Goal: Find specific page/section: Find specific page/section

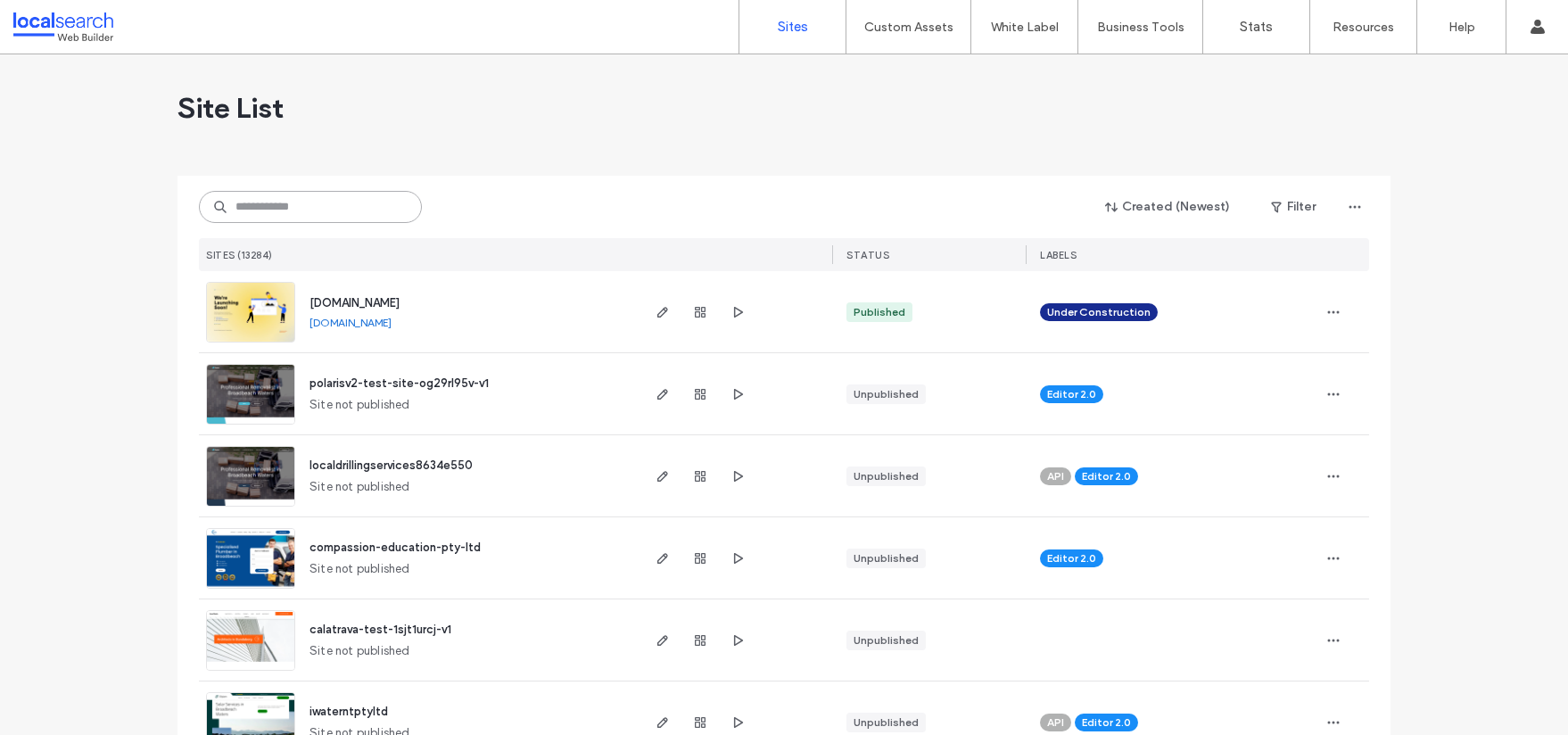
click at [339, 210] on input at bounding box center [310, 207] width 223 height 32
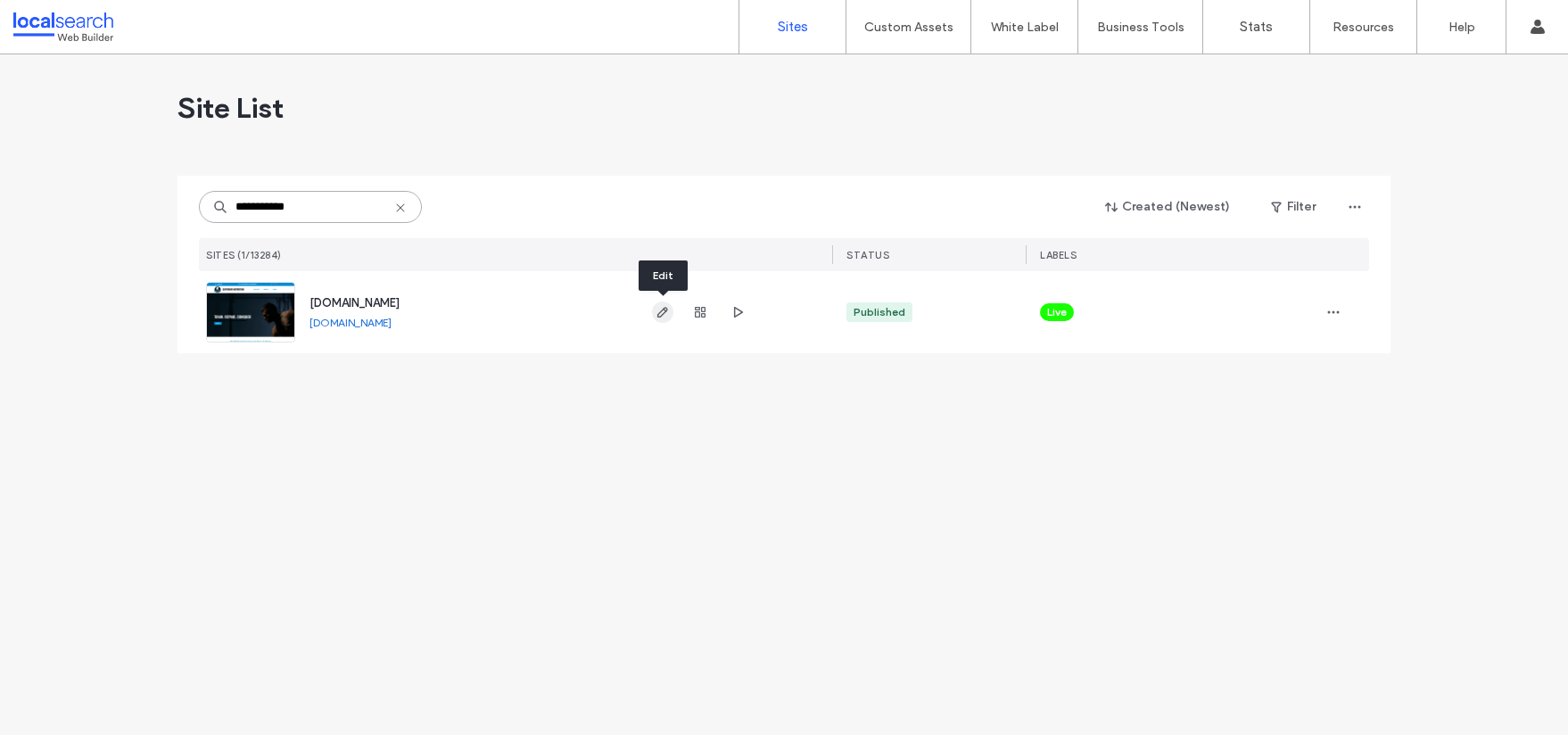
type input "**********"
click at [669, 309] on icon "button" at bounding box center [662, 311] width 14 height 14
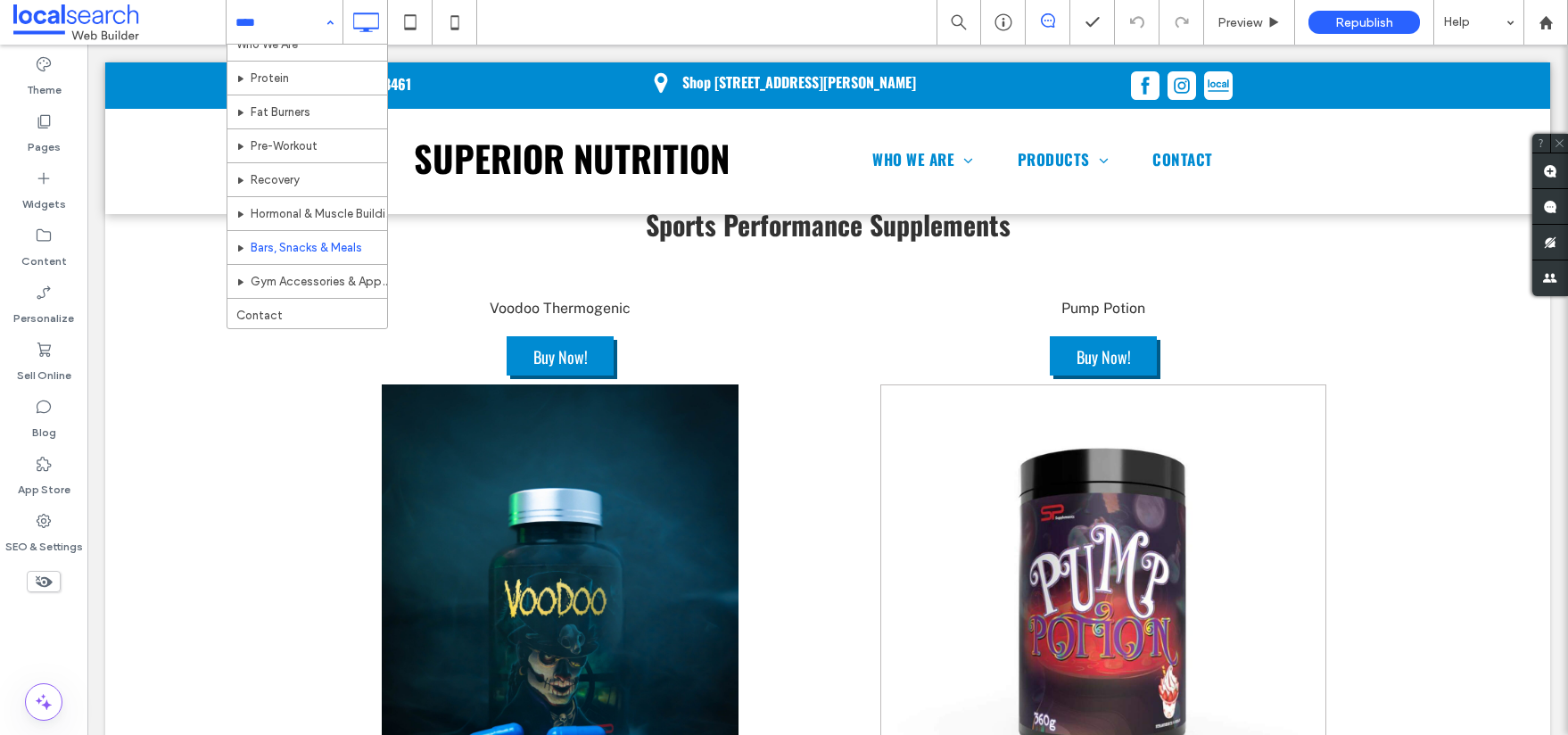
scroll to position [53, 0]
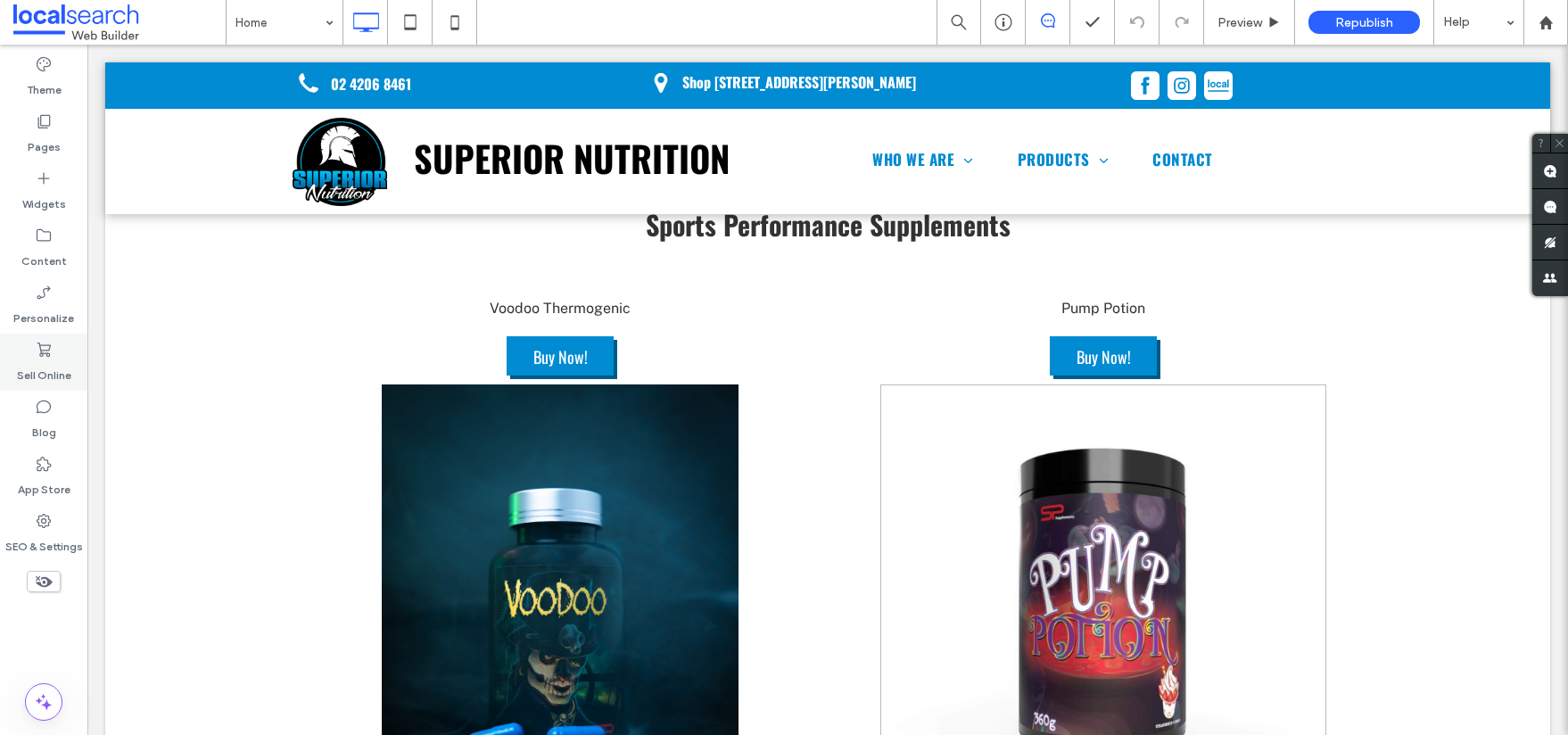
click at [54, 356] on div "Sell Online" at bounding box center [44, 362] width 87 height 57
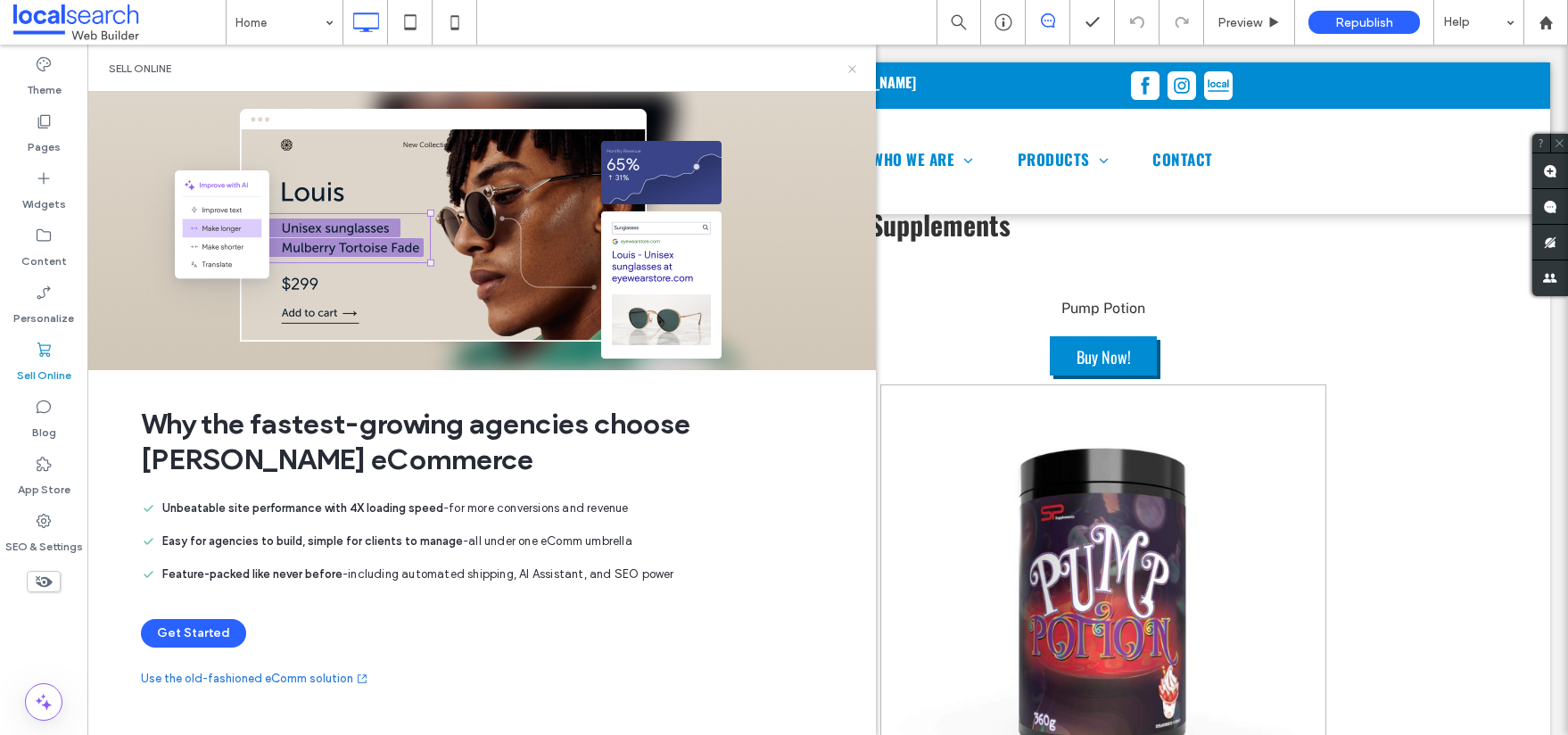
click at [851, 66] on icon at bounding box center [853, 69] width 13 height 13
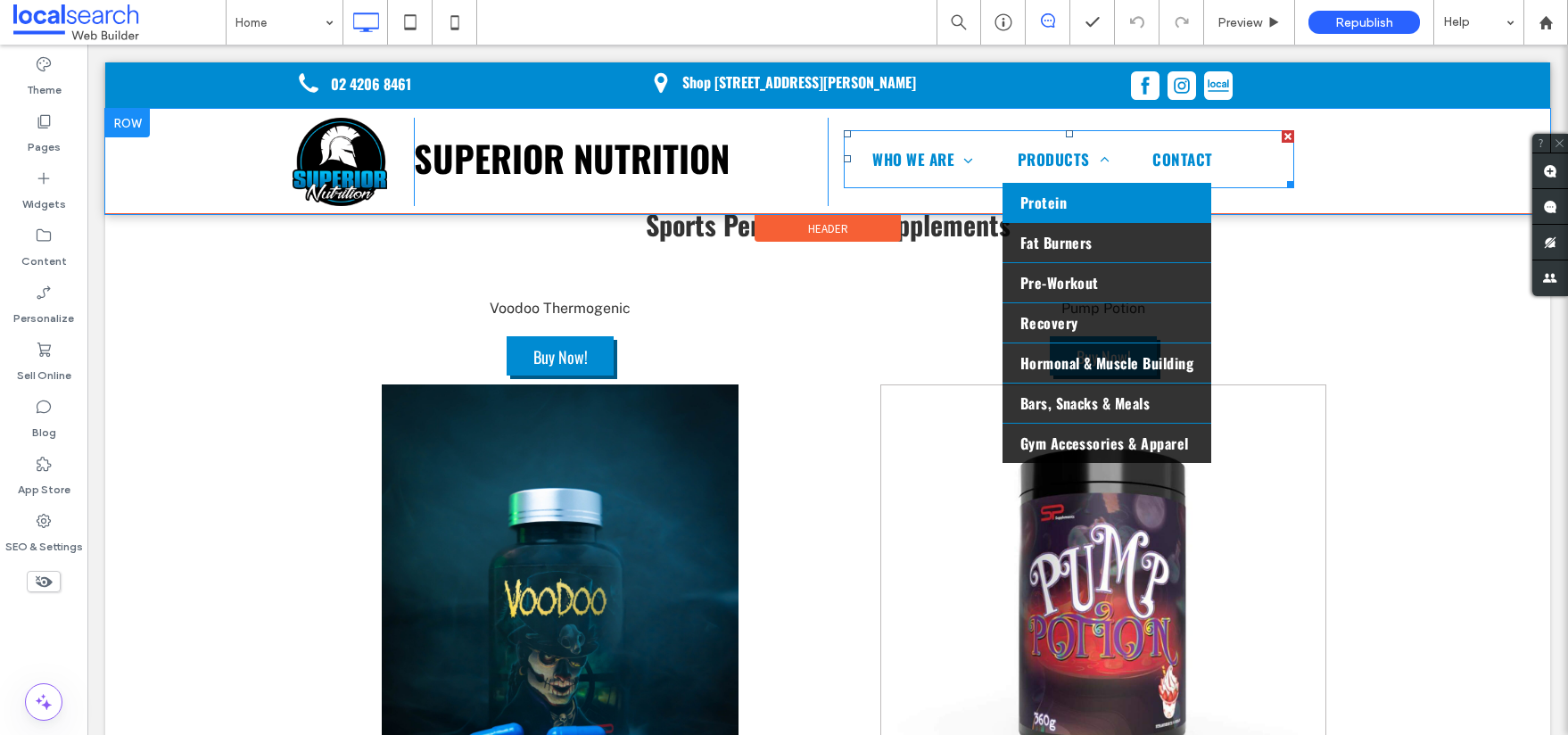
click at [1048, 193] on span "Protein" at bounding box center [1043, 202] width 46 height 22
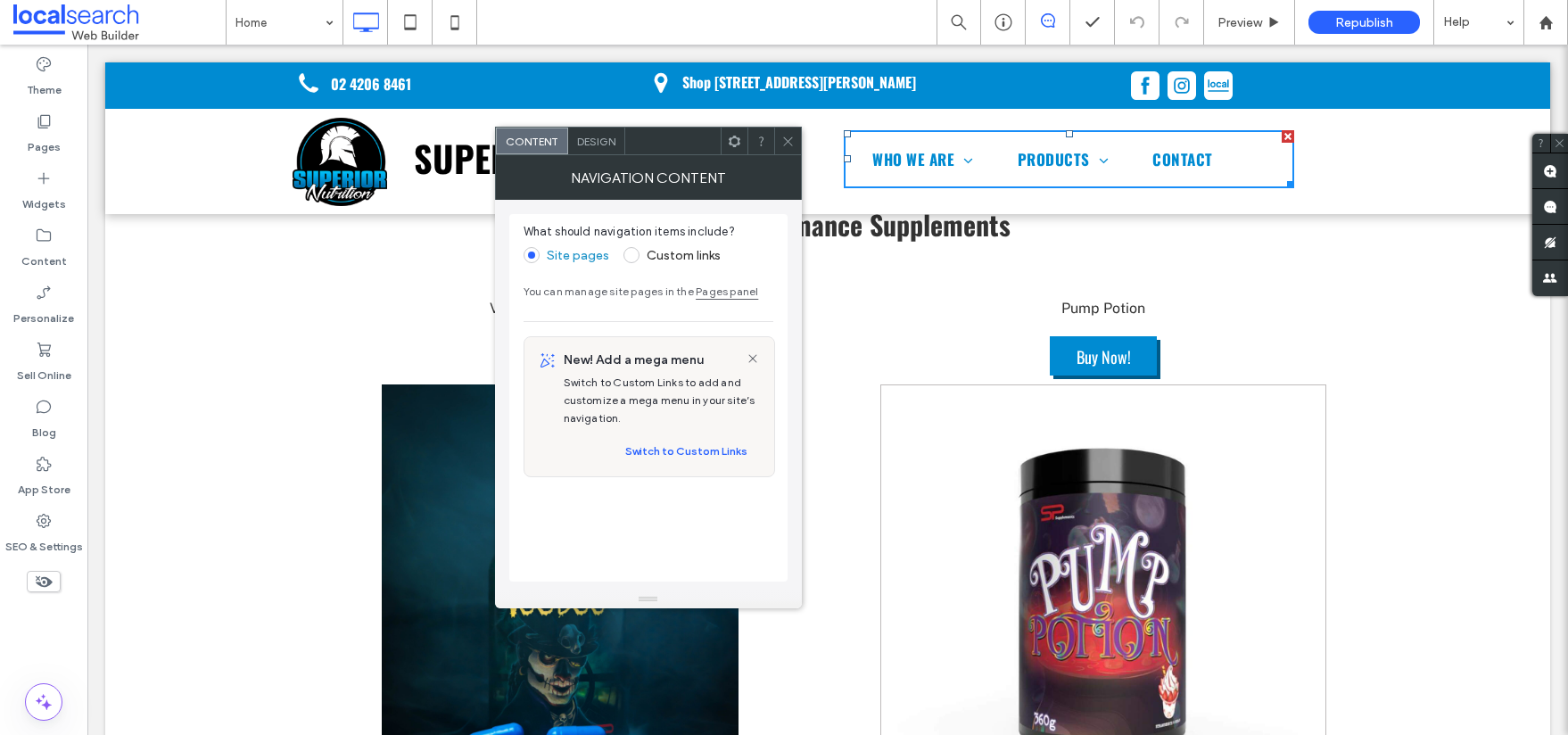
click at [792, 144] on icon at bounding box center [788, 141] width 13 height 13
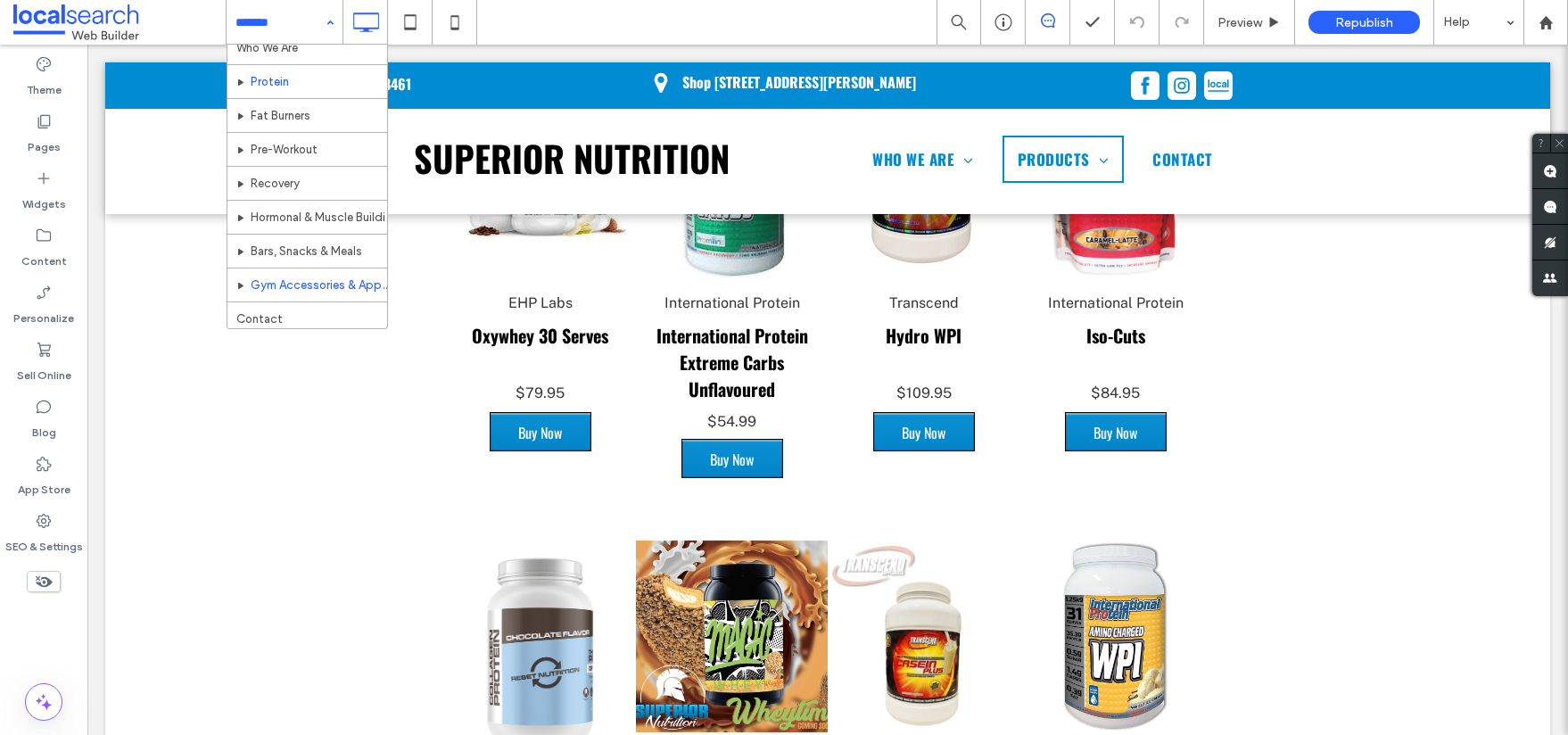
scroll to position [53, 0]
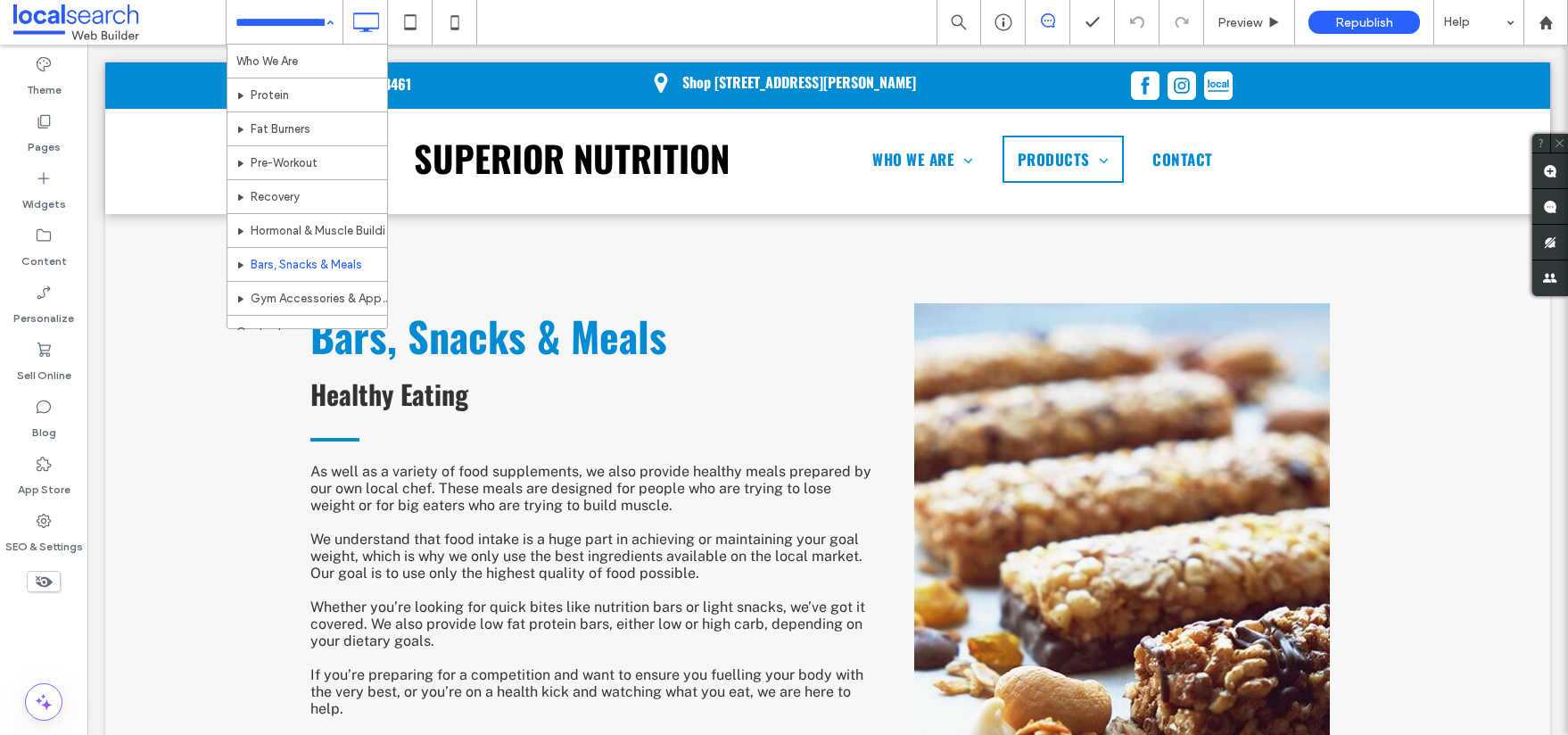
scroll to position [36, 0]
